Goal: Navigation & Orientation: Understand site structure

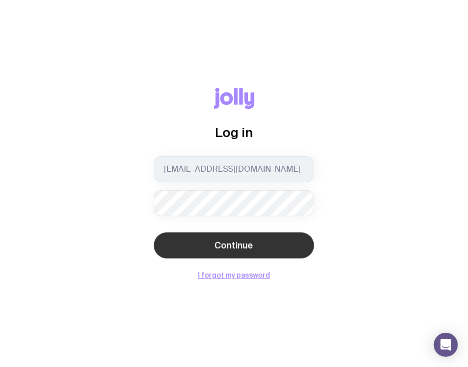
click at [239, 242] on span "Continue" at bounding box center [234, 245] width 39 height 12
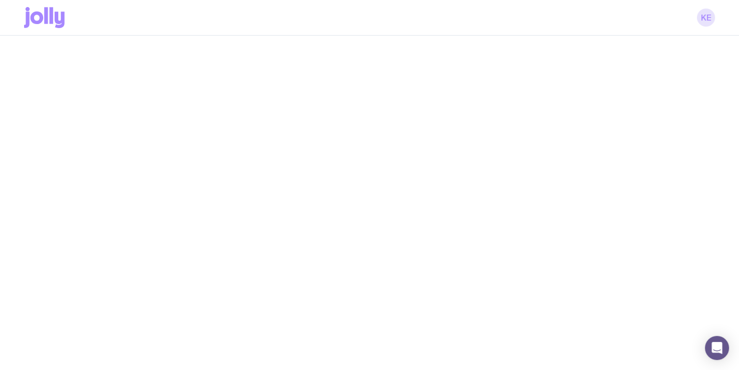
click at [468, 19] on link "KE" at bounding box center [706, 18] width 18 height 18
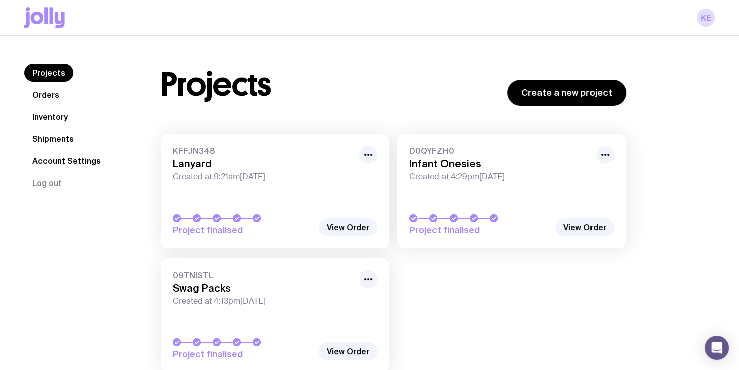
click at [80, 158] on link "Account Settings" at bounding box center [66, 161] width 85 height 18
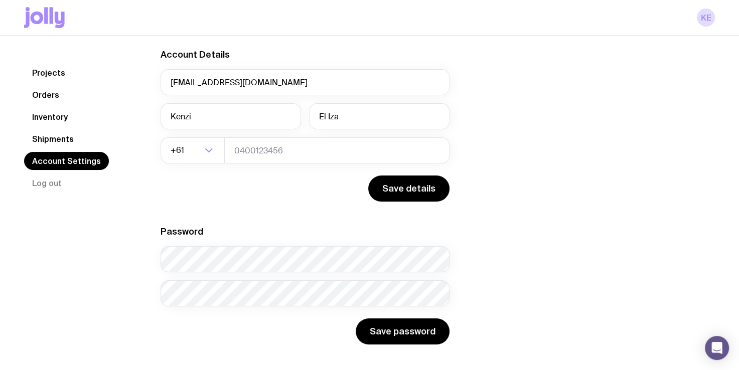
scroll to position [77, 0]
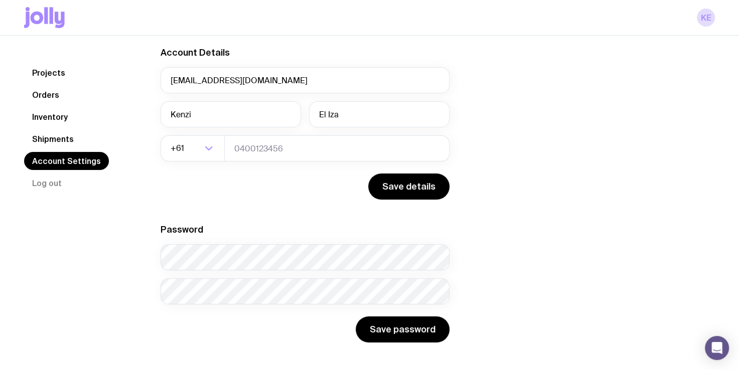
click at [69, 145] on link "Shipments" at bounding box center [53, 139] width 58 height 18
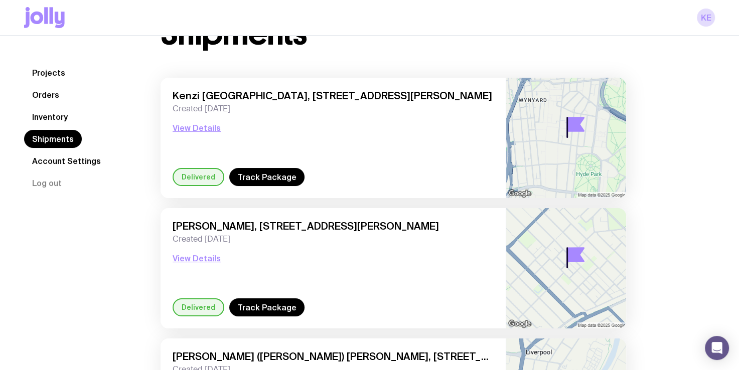
scroll to position [44, 0]
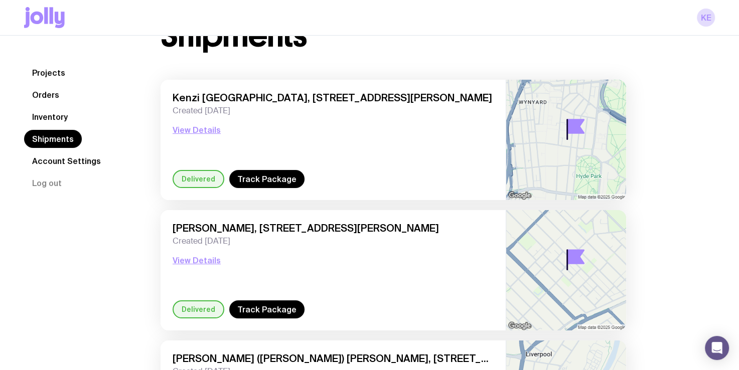
click at [56, 118] on link "Inventory" at bounding box center [50, 117] width 52 height 18
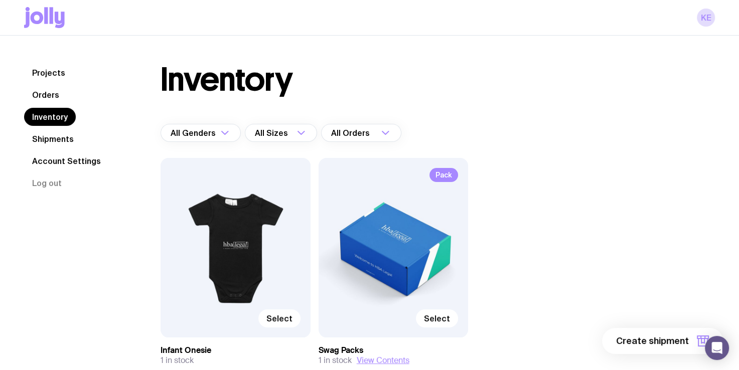
click at [46, 93] on link "Orders" at bounding box center [45, 95] width 43 height 18
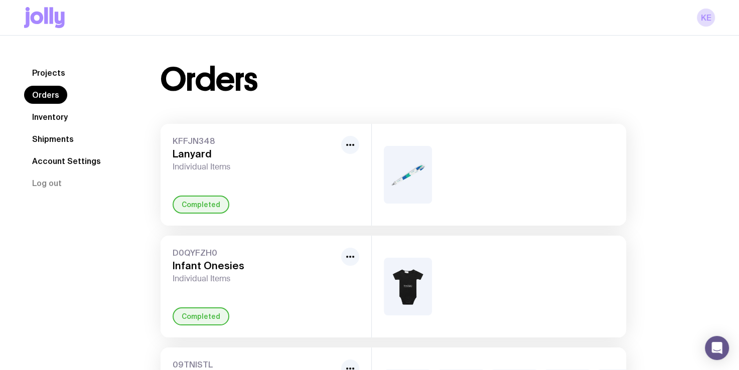
click at [48, 118] on link "Inventory" at bounding box center [50, 117] width 52 height 18
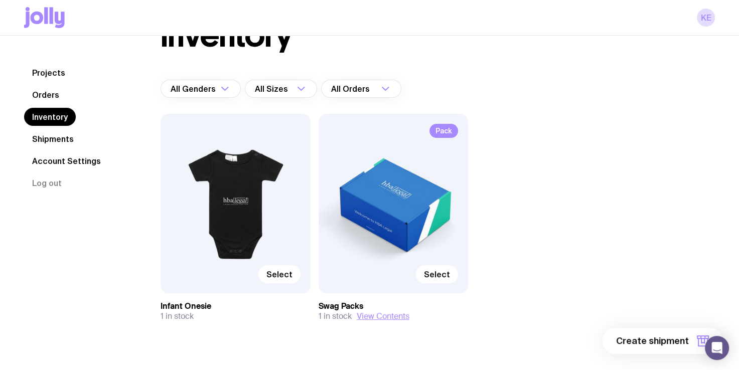
scroll to position [44, 0]
click at [44, 92] on link "Orders" at bounding box center [45, 95] width 43 height 18
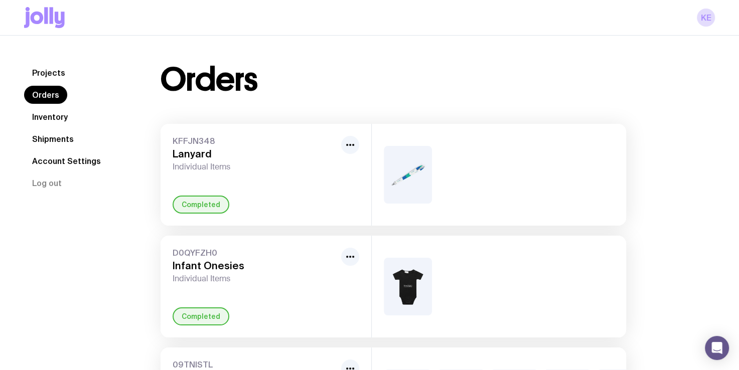
click at [46, 65] on link "Projects" at bounding box center [48, 73] width 49 height 18
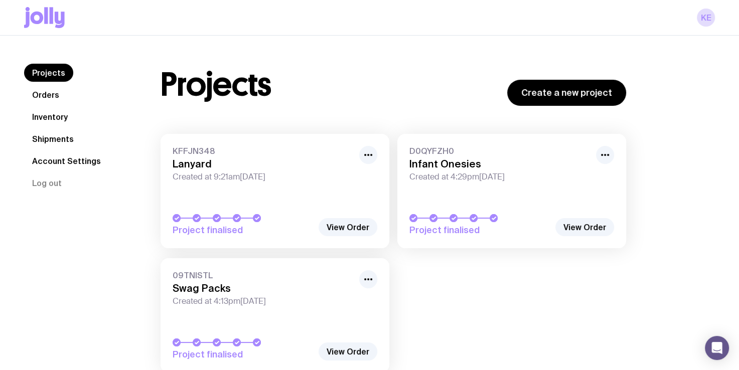
scroll to position [40, 0]
